Goal: Information Seeking & Learning: Find specific page/section

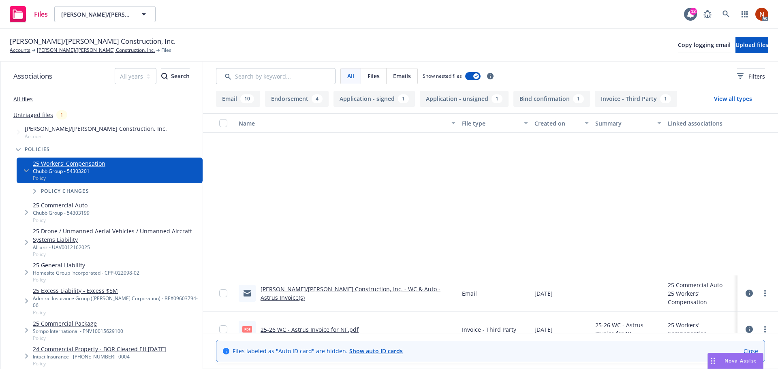
scroll to position [203, 0]
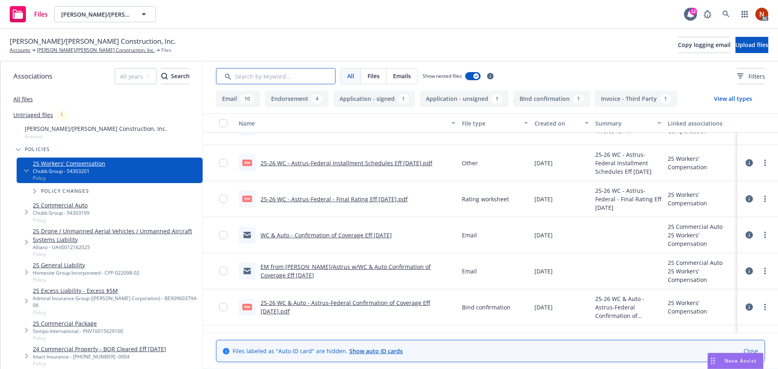
click at [284, 76] on input "Search by keyword..." at bounding box center [275, 76] width 119 height 16
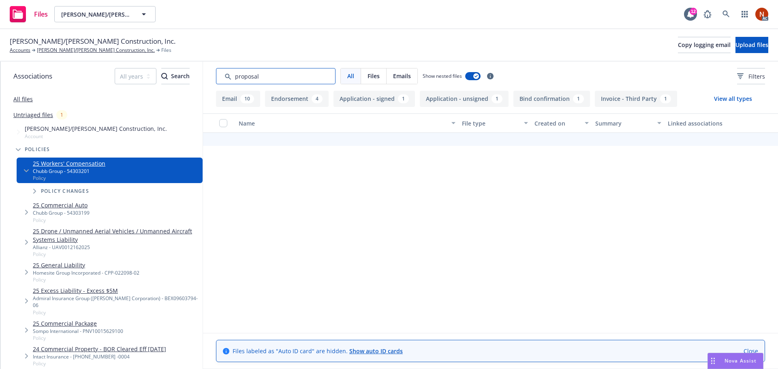
type input "proposal"
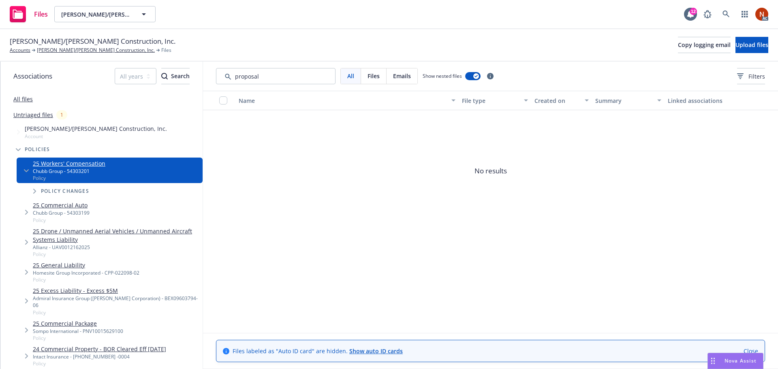
click at [29, 103] on div "All files" at bounding box center [101, 99] width 202 height 16
click at [27, 97] on link "All files" at bounding box center [22, 99] width 19 height 8
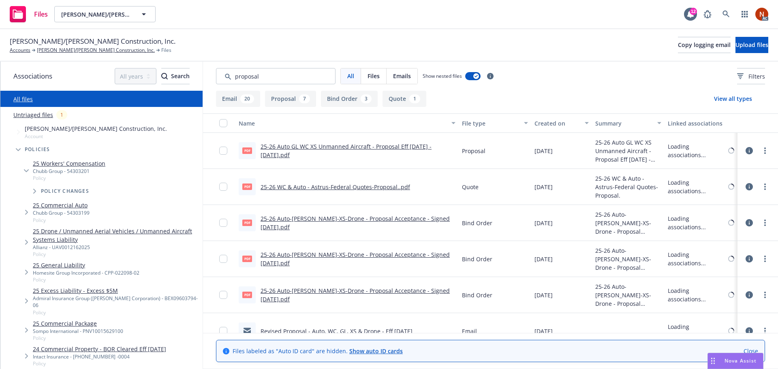
scroll to position [203, 0]
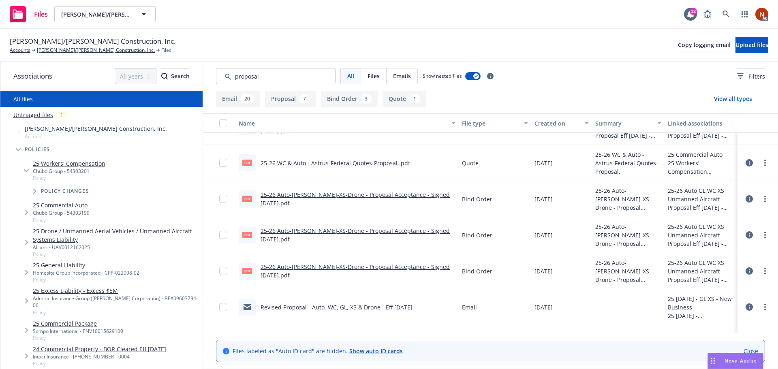
click at [545, 127] on div "Created on" at bounding box center [556, 123] width 45 height 9
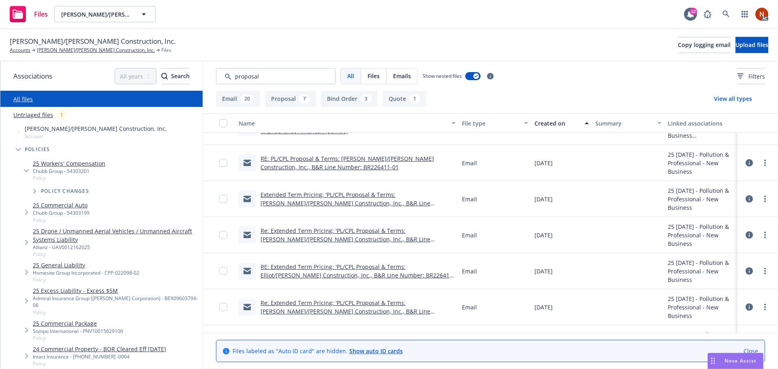
click at [553, 124] on div "Created on" at bounding box center [556, 123] width 45 height 9
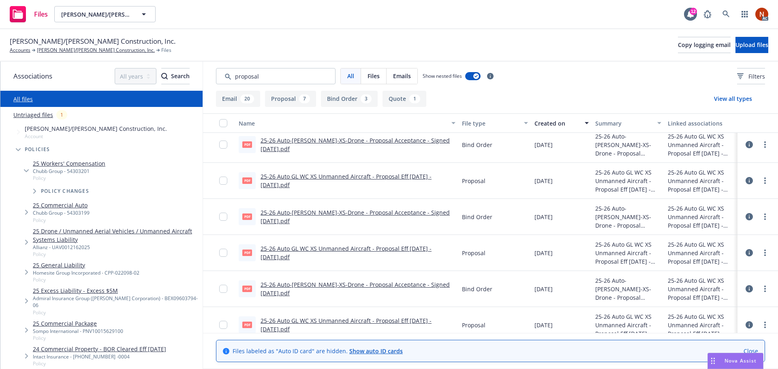
scroll to position [0, 0]
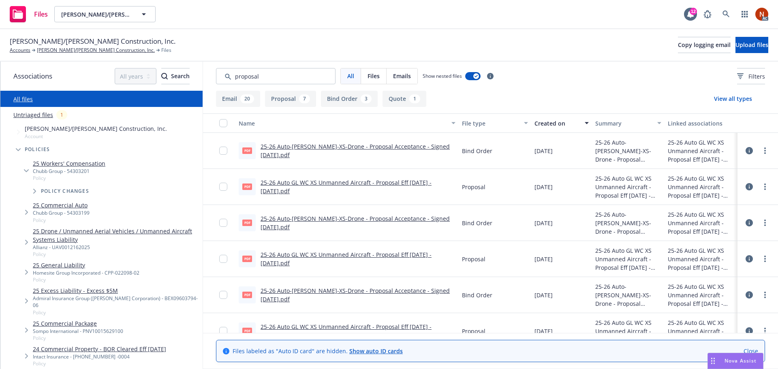
click at [365, 148] on link "25-26 Auto-[PERSON_NAME]-XS-Drone - Proposal Acceptance - Signed [DATE].pdf" at bounding box center [354, 151] width 189 height 16
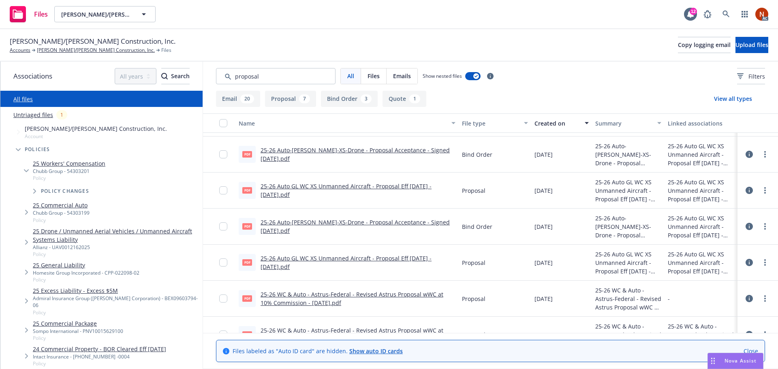
scroll to position [81, 0]
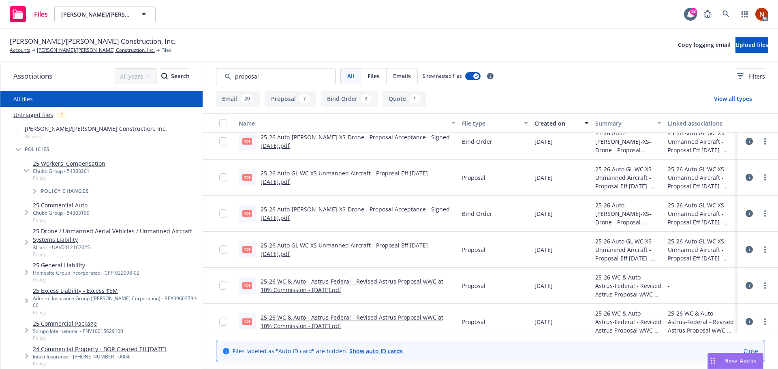
click at [394, 245] on link "25-26 Auto GL WC XS Unmanned Aircraft - Proposal Eff [DATE] - [DATE].pdf" at bounding box center [345, 249] width 171 height 16
click at [57, 49] on link "[PERSON_NAME]/[PERSON_NAME] Construction, Inc." at bounding box center [96, 50] width 118 height 7
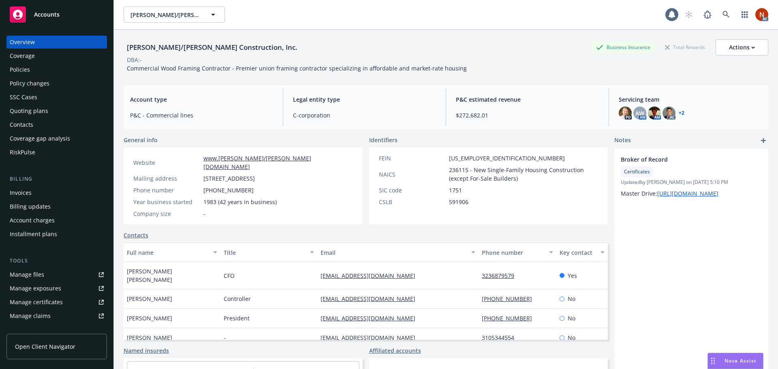
click at [30, 68] on div "Policies" at bounding box center [57, 69] width 94 height 13
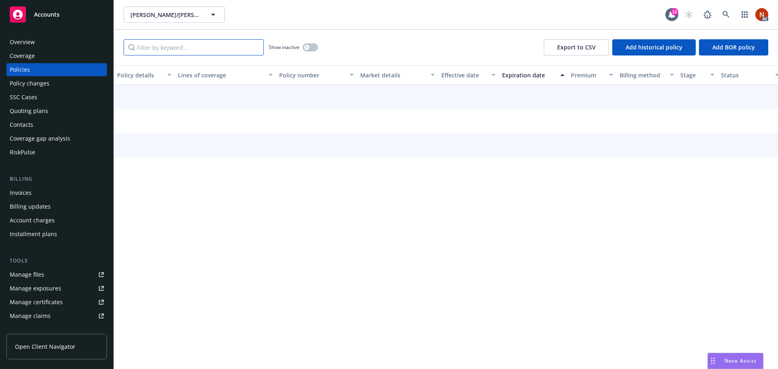
click at [154, 48] on input "Filter by keyword..." at bounding box center [194, 47] width 140 height 16
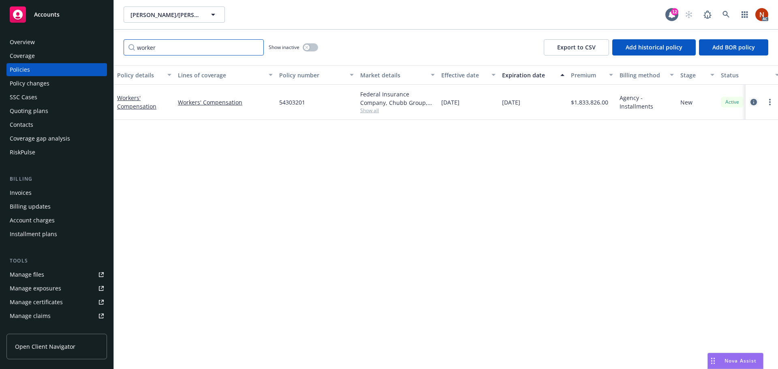
type input "worker"
click at [750, 102] on link "circleInformation" at bounding box center [754, 102] width 10 height 10
